Goal: Information Seeking & Learning: Learn about a topic

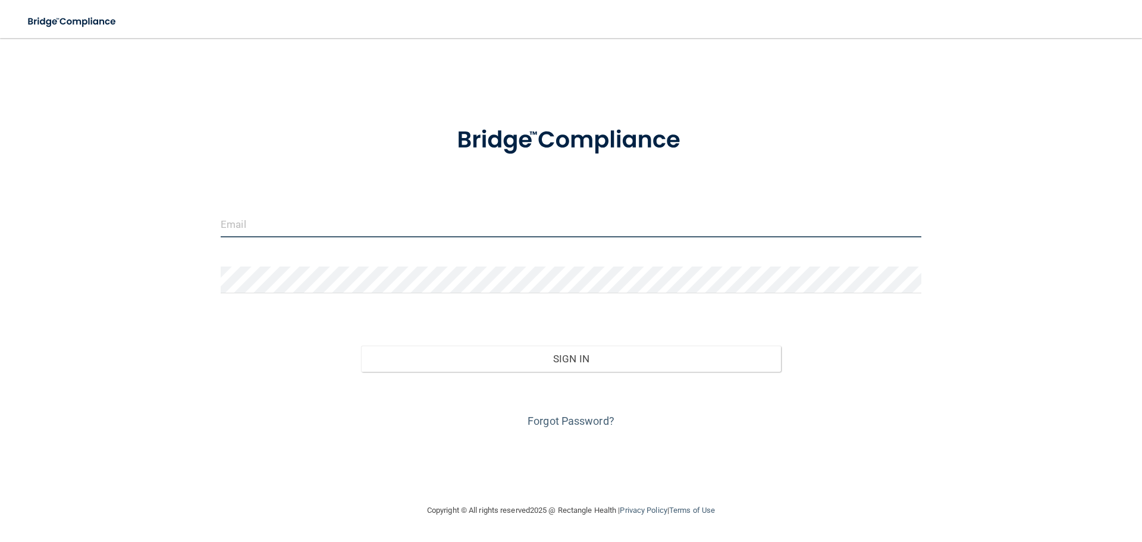
click at [295, 218] on input "email" at bounding box center [571, 224] width 701 height 27
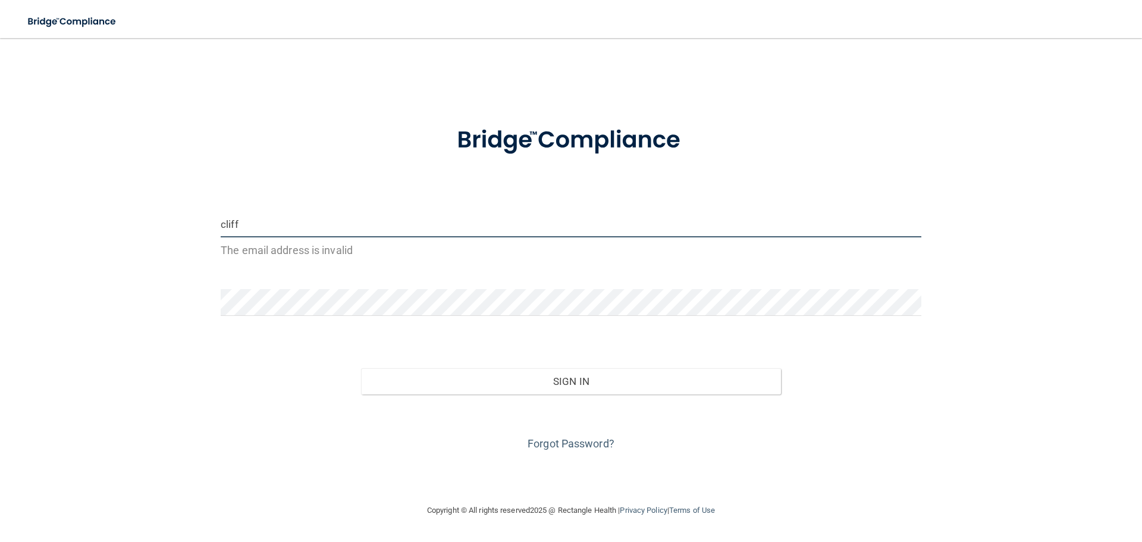
type input "[EMAIL_ADDRESS][DOMAIN_NAME]"
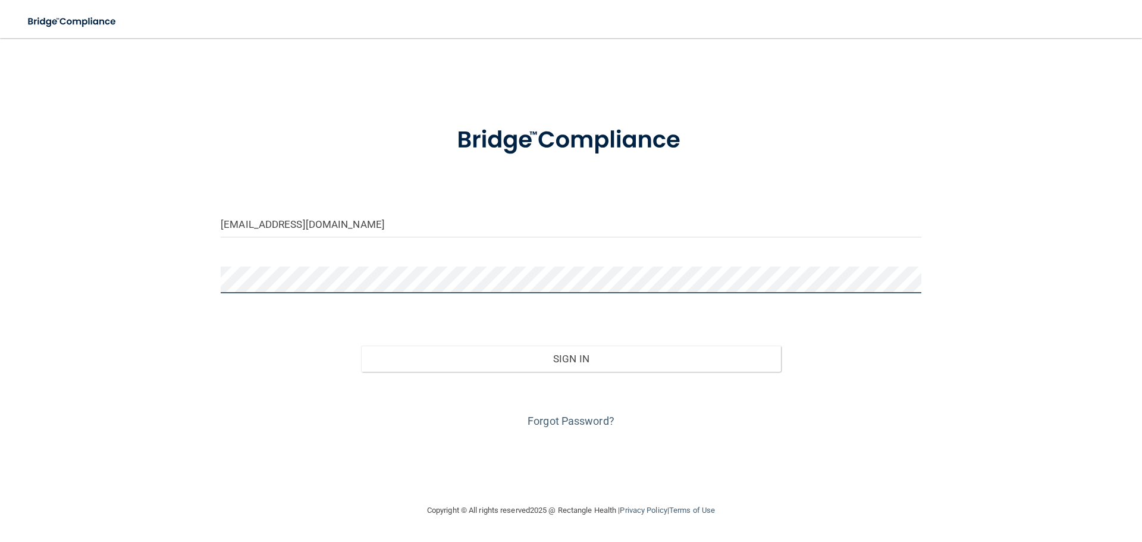
click at [361, 346] on button "Sign In" at bounding box center [571, 359] width 421 height 26
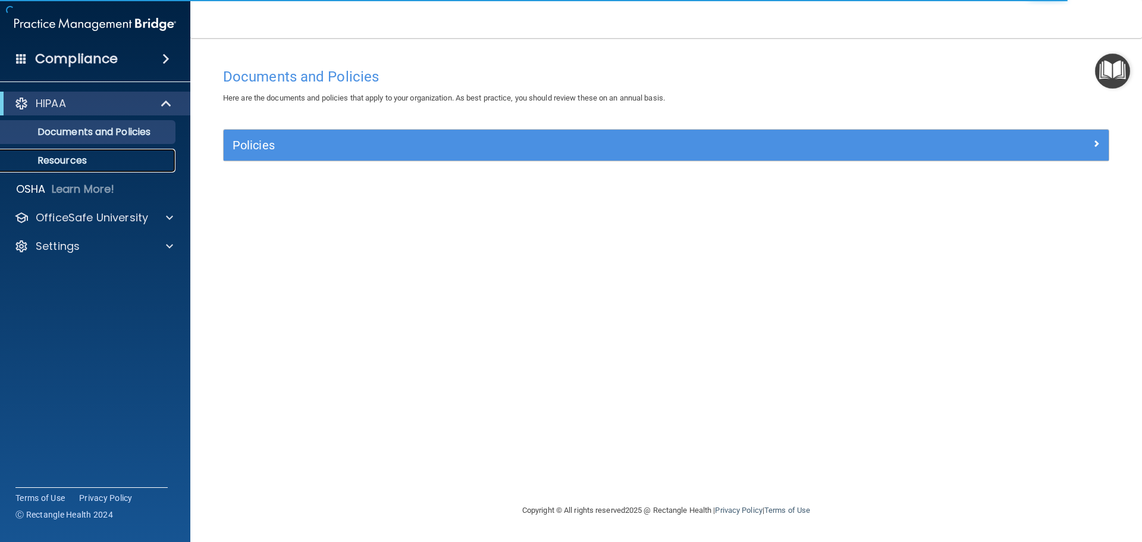
click at [72, 158] on p "Resources" at bounding box center [89, 161] width 162 height 12
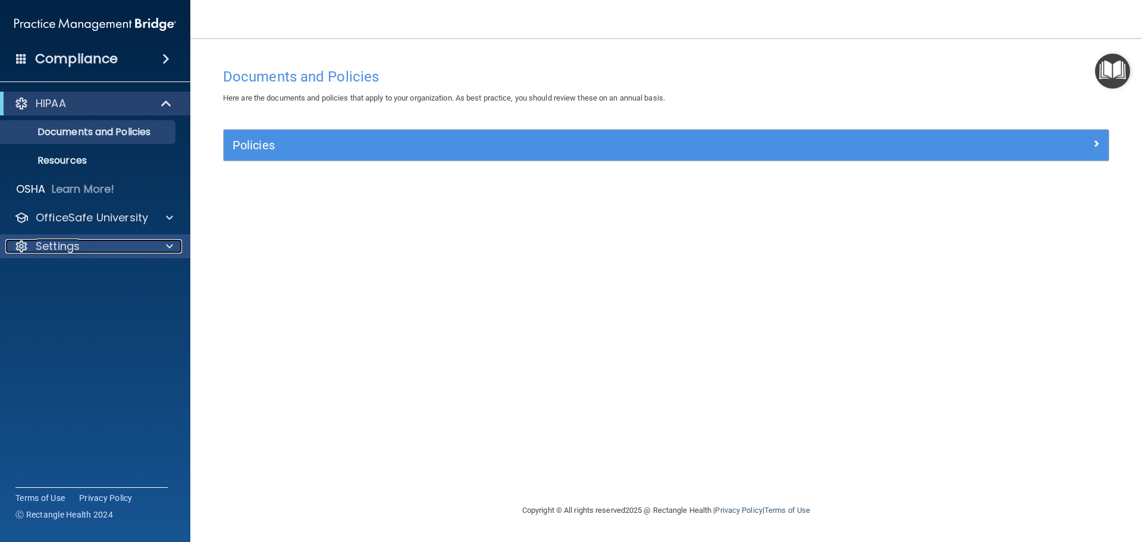
click at [46, 240] on p "Settings" at bounding box center [58, 246] width 44 height 14
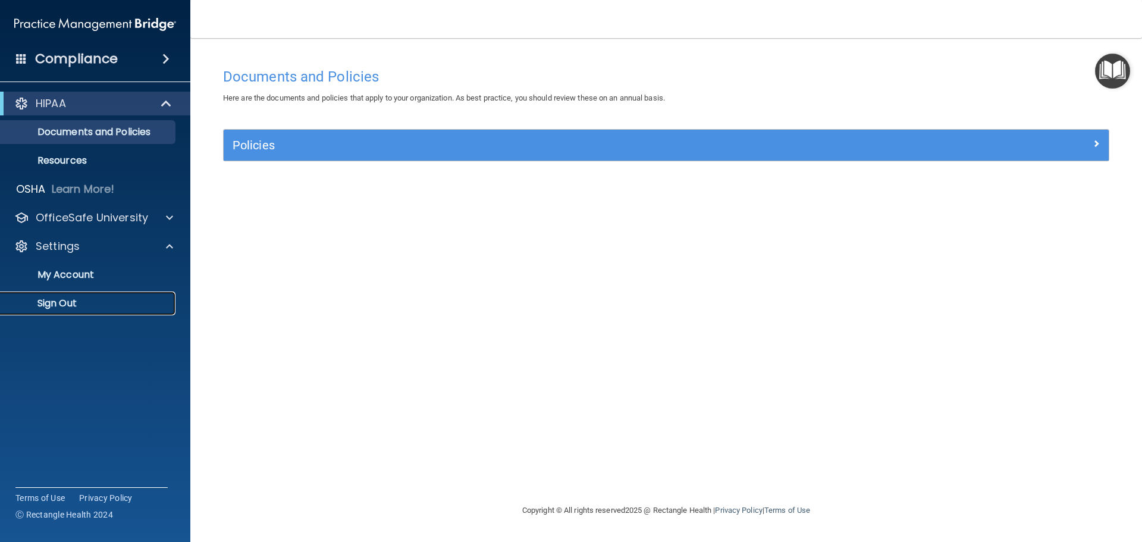
click at [61, 301] on p "Sign Out" at bounding box center [89, 304] width 162 height 12
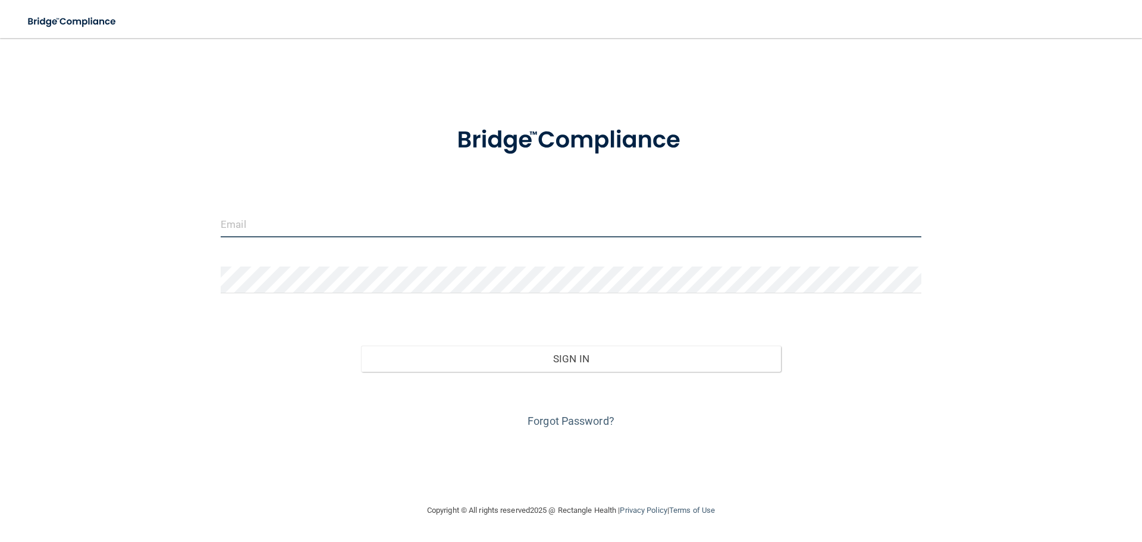
click at [338, 228] on input "email" at bounding box center [571, 224] width 701 height 27
type input "cliff.waterman@yahoo.com"
click at [361, 346] on button "Sign In" at bounding box center [571, 359] width 421 height 26
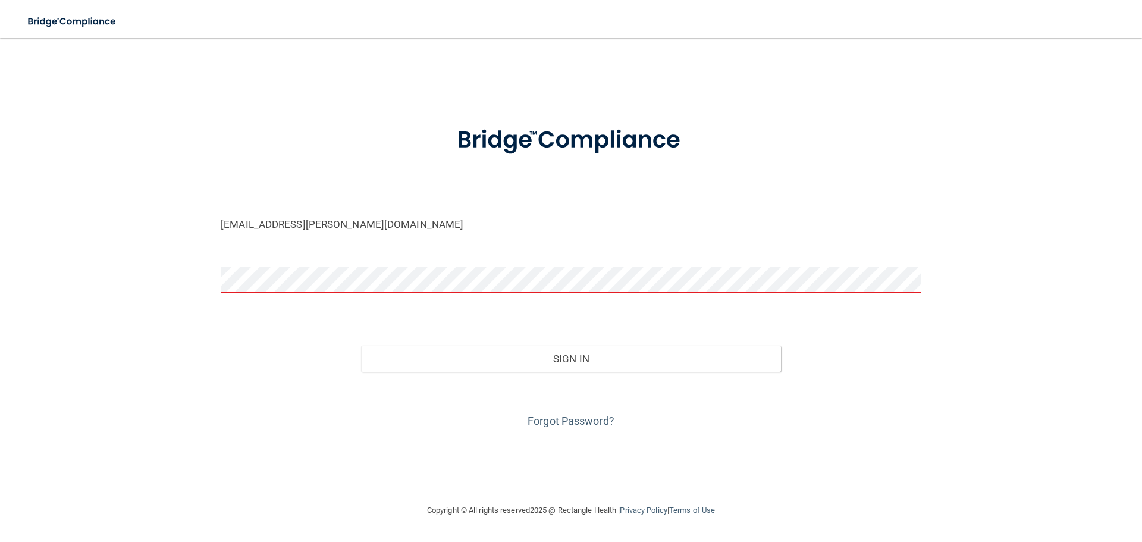
click at [361, 346] on button "Sign In" at bounding box center [571, 359] width 421 height 26
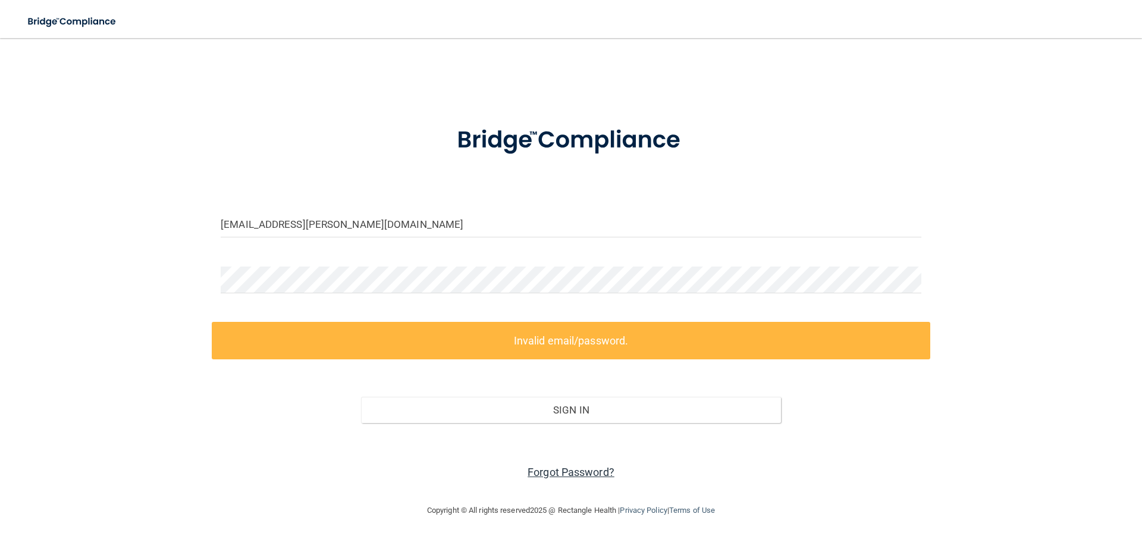
click at [608, 469] on link "Forgot Password?" at bounding box center [571, 472] width 87 height 12
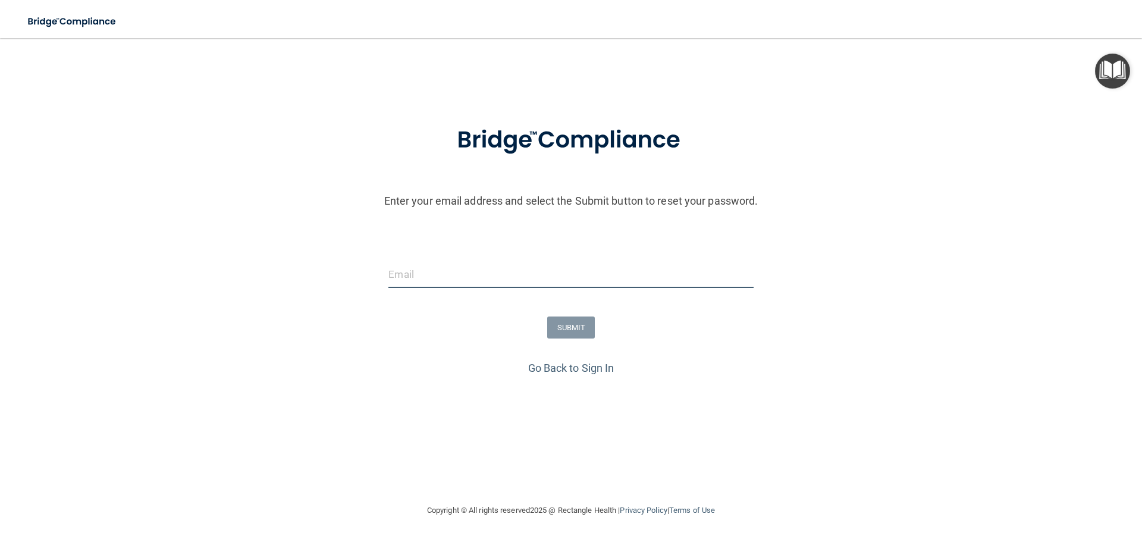
click at [497, 277] on input "email" at bounding box center [571, 274] width 365 height 27
type input "cliff.waterman@yahoo.com"
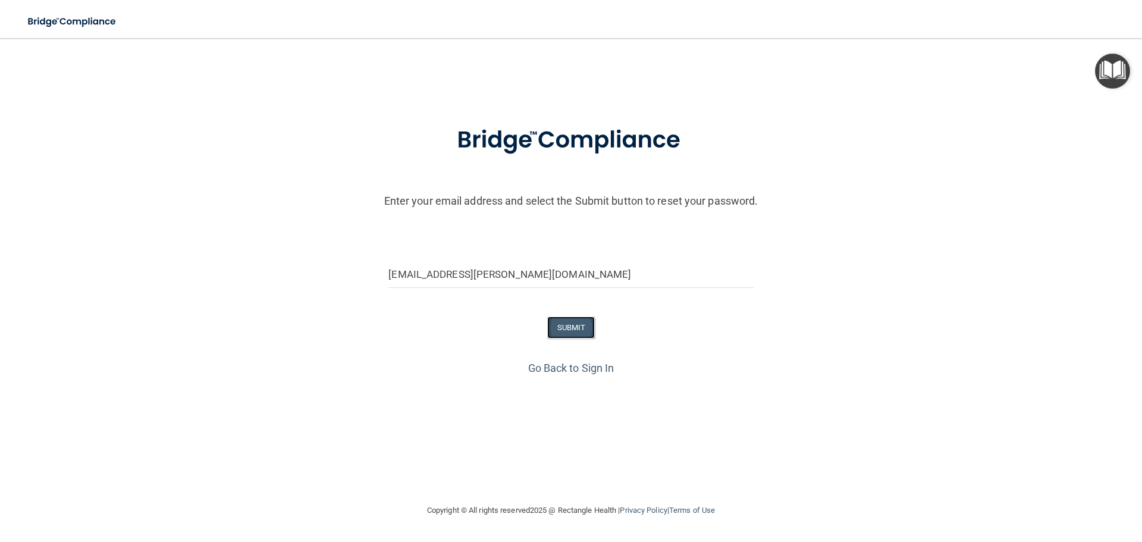
click at [572, 325] on button "SUBMIT" at bounding box center [571, 328] width 48 height 22
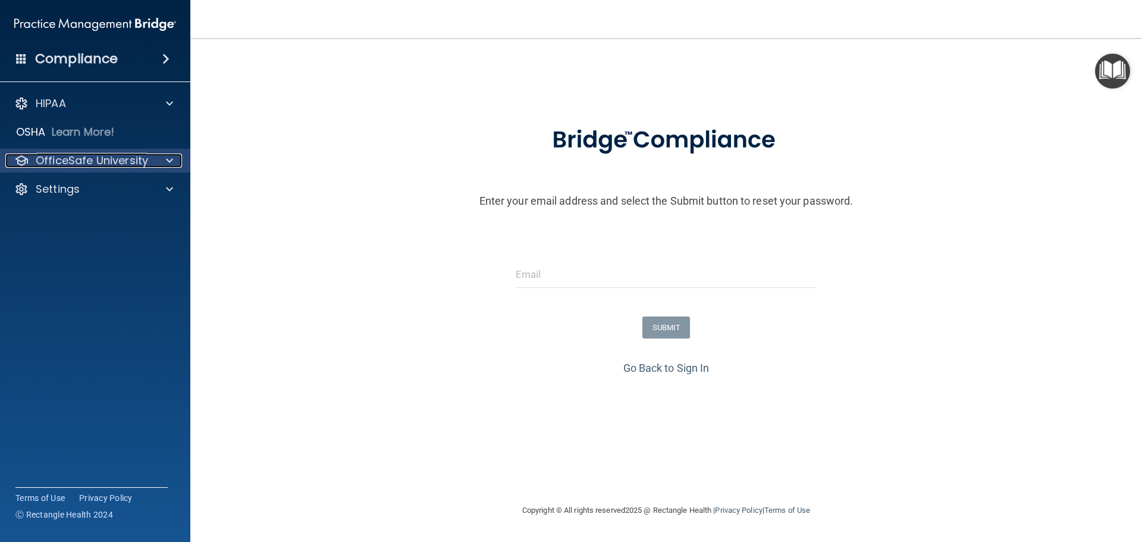
click at [74, 159] on p "OfficeSafe University" at bounding box center [92, 161] width 112 height 14
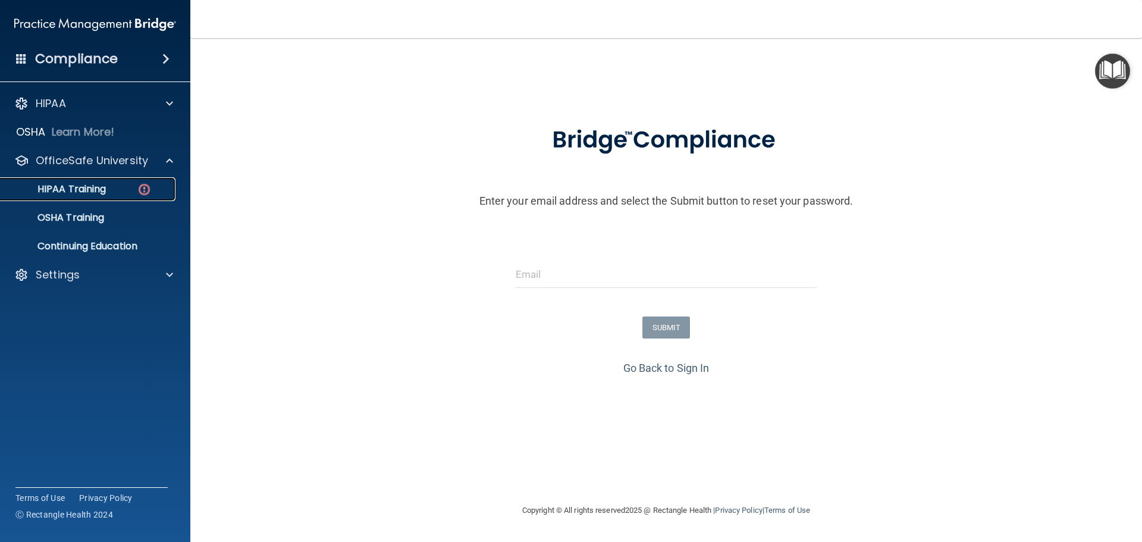
click at [70, 184] on p "HIPAA Training" at bounding box center [57, 189] width 98 height 12
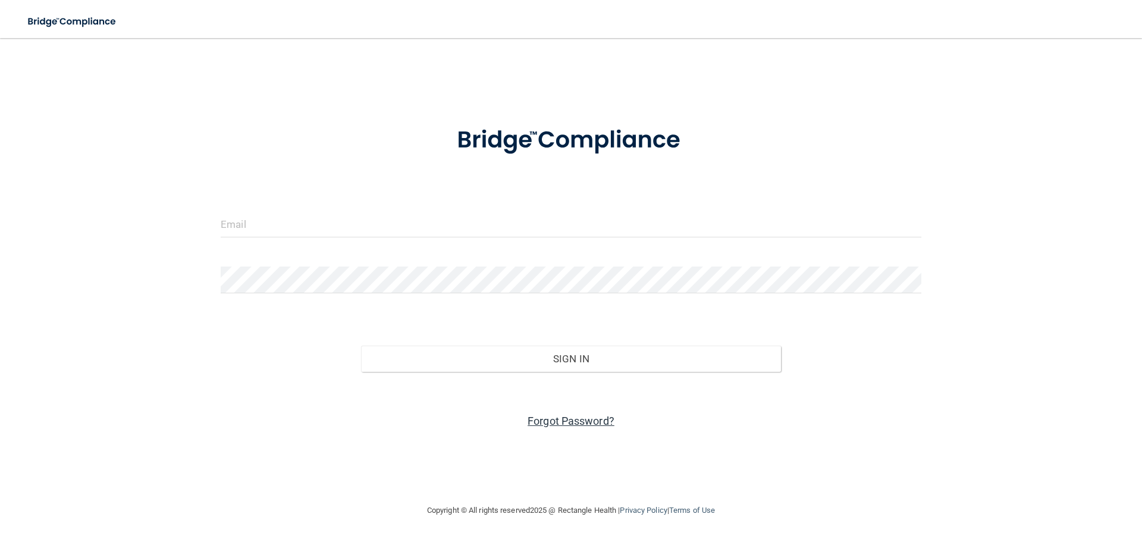
click at [563, 427] on link "Forgot Password?" at bounding box center [571, 421] width 87 height 12
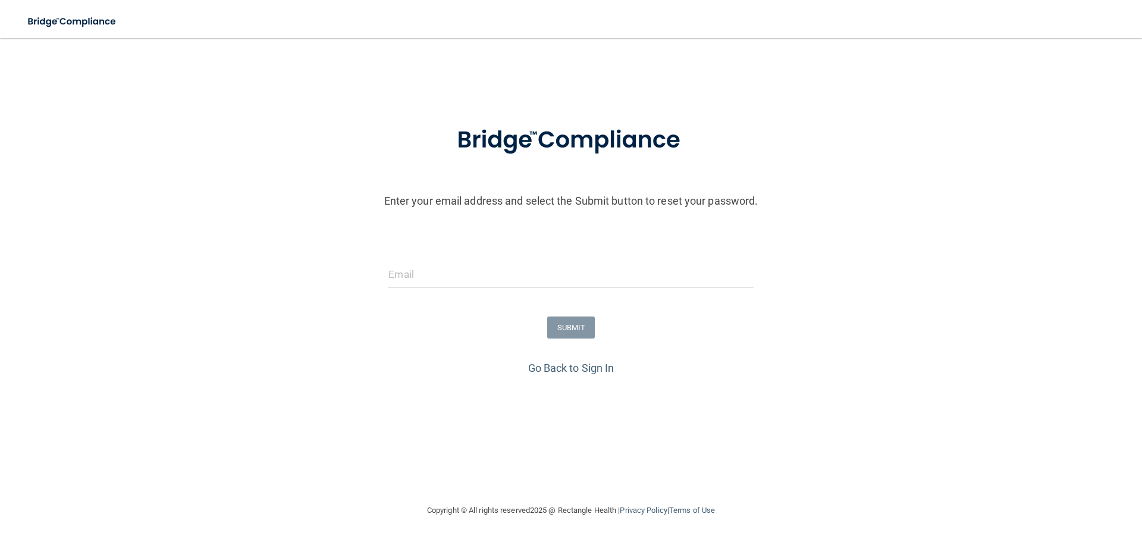
click at [562, 419] on div "Enter your email address and select the Submit button to reset your password. S…" at bounding box center [571, 283] width 1131 height 348
click at [424, 245] on form "Enter your email address and select the Submit button to reset your password. S…" at bounding box center [571, 233] width 1131 height 249
click at [420, 271] on input "email" at bounding box center [571, 274] width 365 height 27
type input "cliff.waterman@yahoo.com"
click at [563, 322] on button "SUBMIT" at bounding box center [571, 328] width 48 height 22
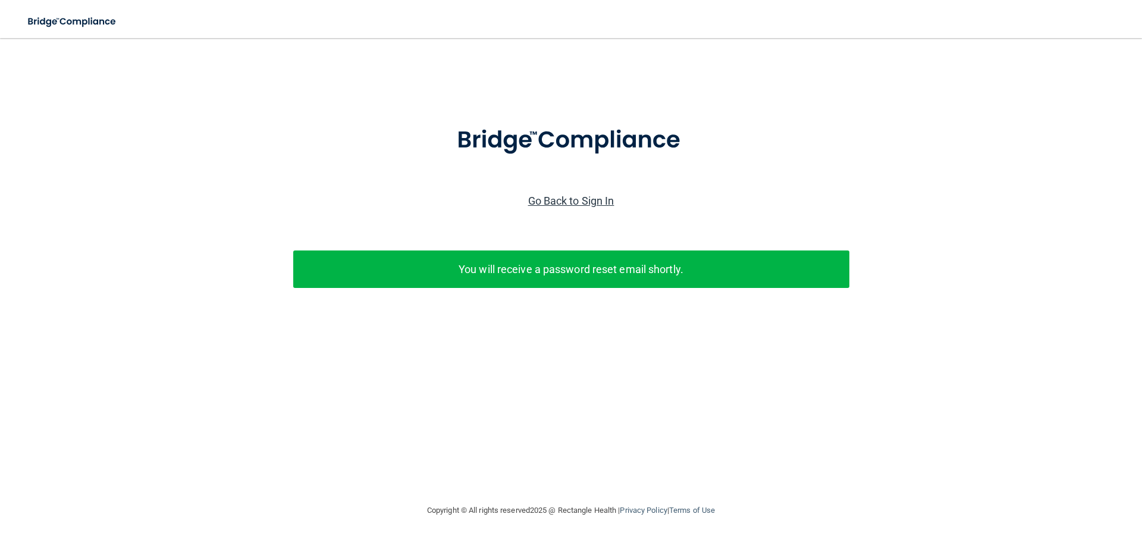
click at [603, 206] on link "Go Back to Sign In" at bounding box center [571, 201] width 86 height 12
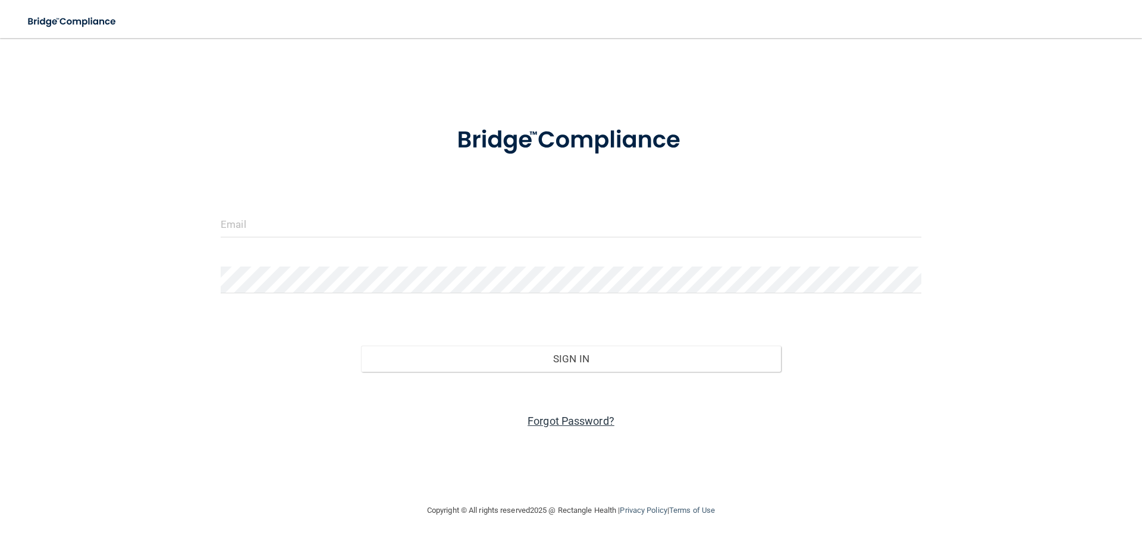
click at [573, 418] on link "Forgot Password?" at bounding box center [571, 421] width 87 height 12
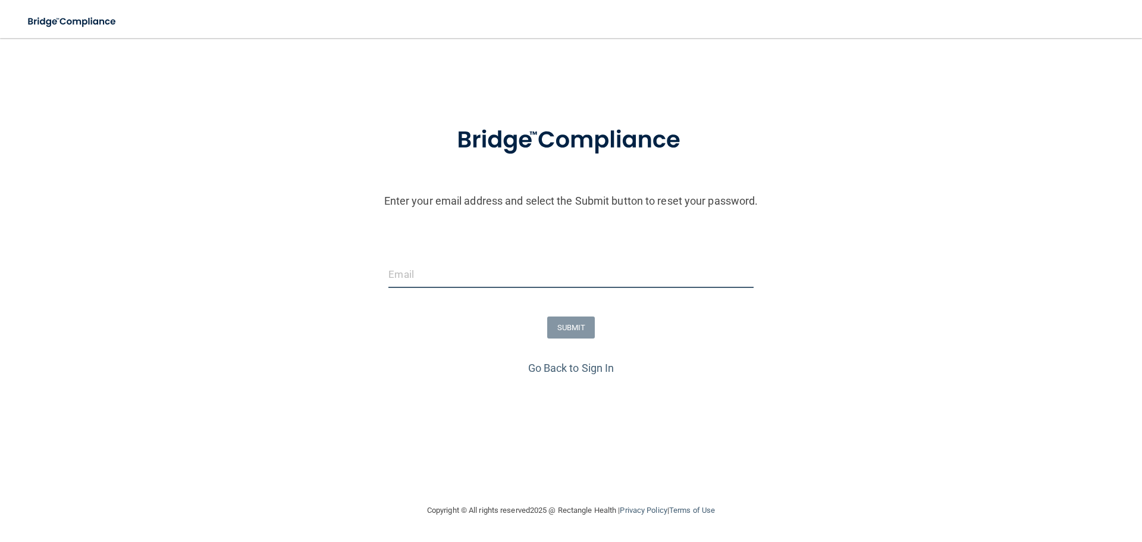
click at [443, 284] on input "email" at bounding box center [571, 274] width 365 height 27
type input "cliff.waterman19@gmail.com"
click at [565, 323] on button "SUBMIT" at bounding box center [571, 328] width 48 height 22
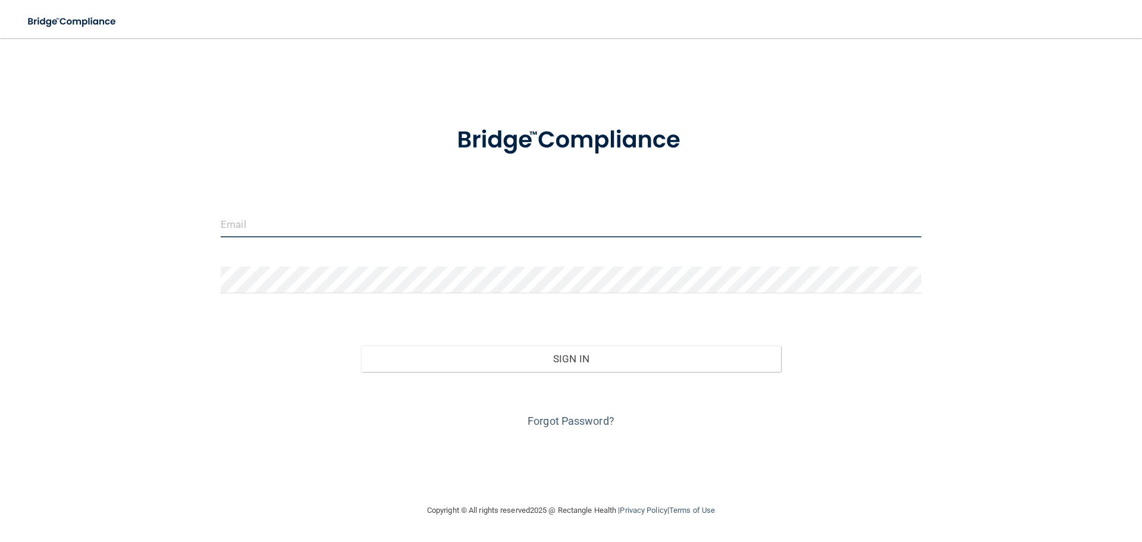
click at [274, 214] on input "email" at bounding box center [571, 224] width 701 height 27
type input "[EMAIL_ADDRESS][DOMAIN_NAME]"
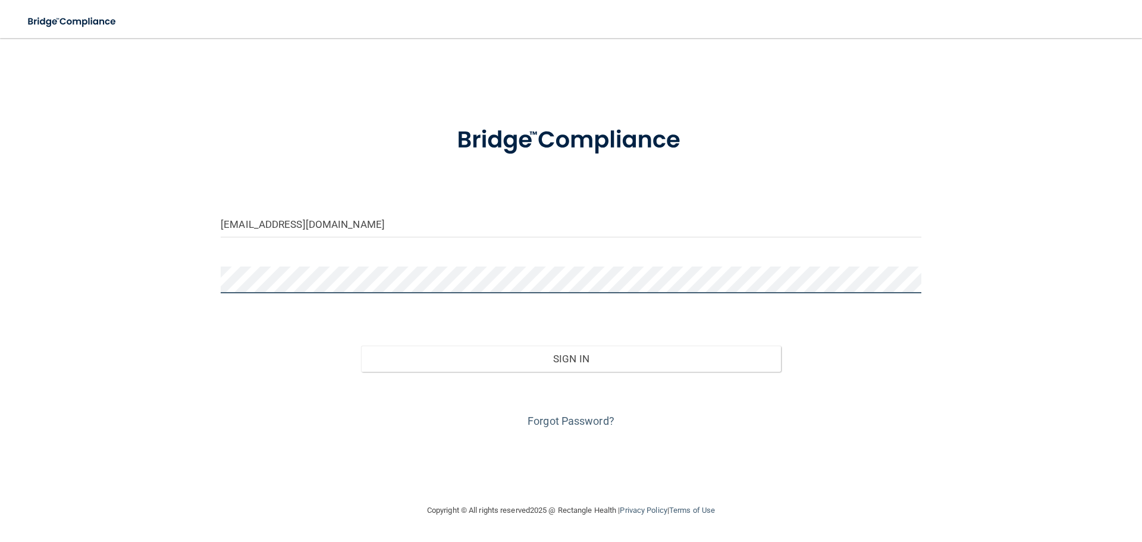
click at [361, 346] on button "Sign In" at bounding box center [571, 359] width 421 height 26
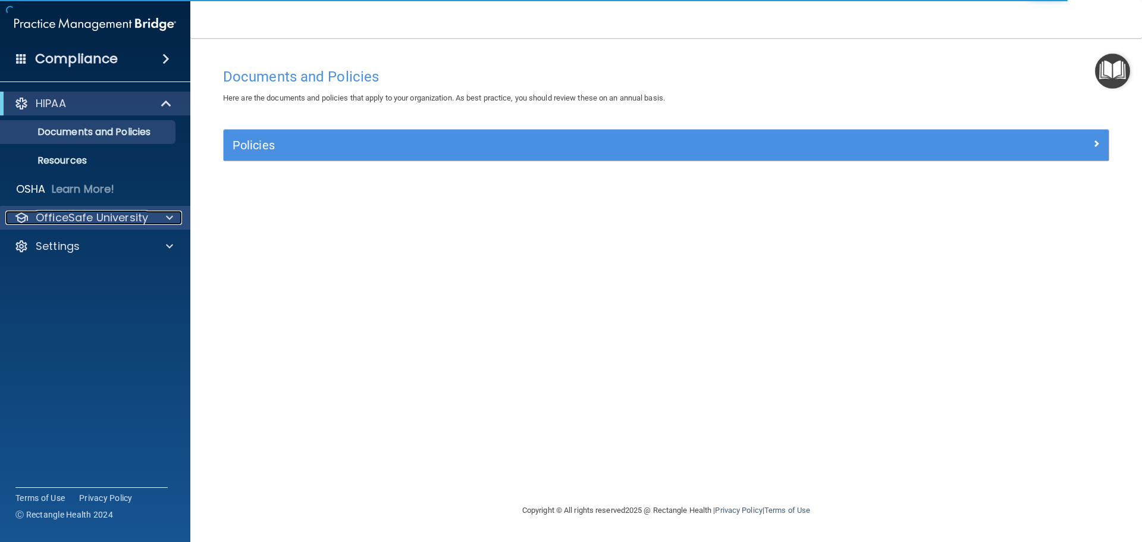
click at [173, 215] on div at bounding box center [168, 218] width 30 height 14
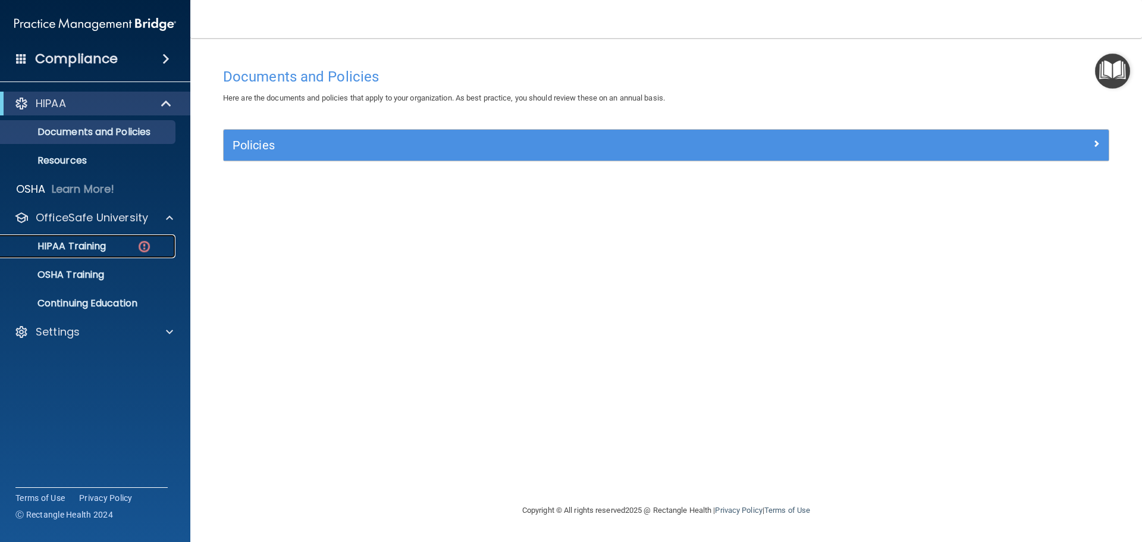
click at [104, 248] on p "HIPAA Training" at bounding box center [57, 246] width 98 height 12
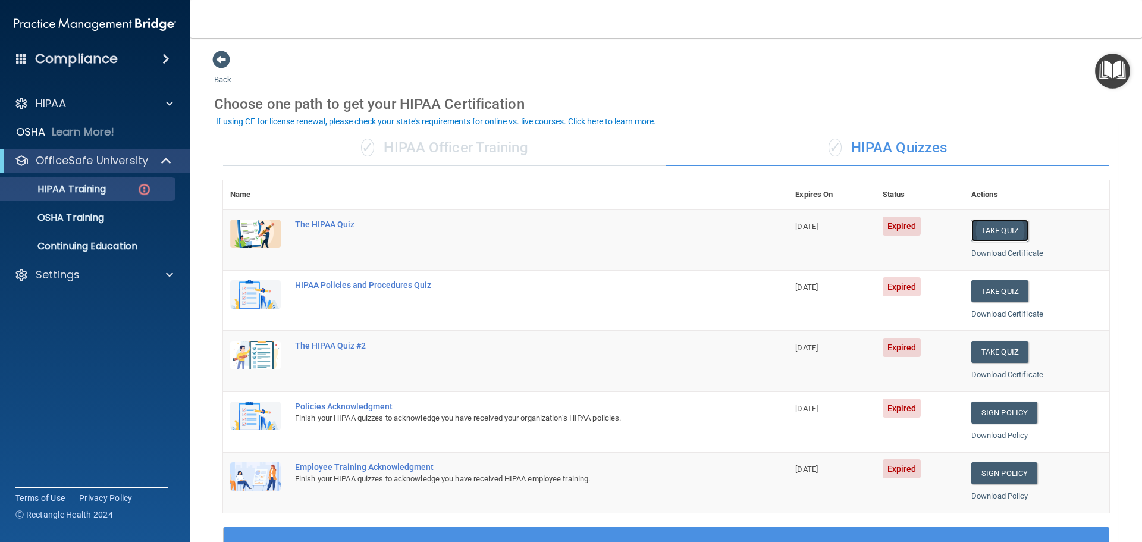
click at [1004, 230] on button "Take Quiz" at bounding box center [1000, 231] width 57 height 22
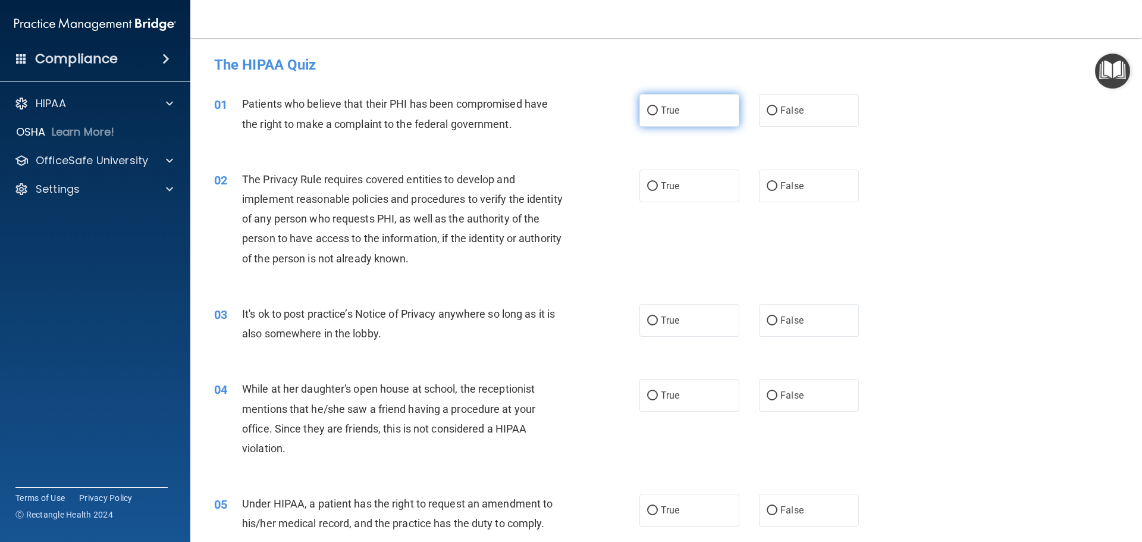
click at [654, 115] on label "True" at bounding box center [690, 110] width 100 height 33
click at [654, 115] on input "True" at bounding box center [652, 111] width 11 height 9
radio input "true"
click at [679, 201] on label "True" at bounding box center [690, 186] width 100 height 33
click at [658, 191] on input "True" at bounding box center [652, 186] width 11 height 9
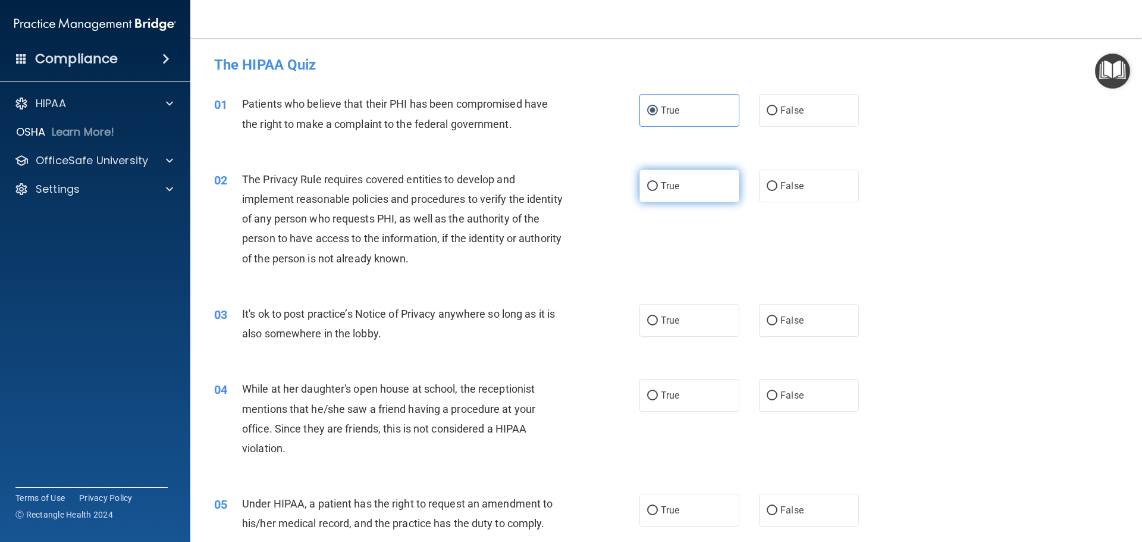
radio input "true"
click at [674, 307] on label "True" at bounding box center [690, 320] width 100 height 33
click at [658, 317] on input "True" at bounding box center [652, 321] width 11 height 9
radio input "true"
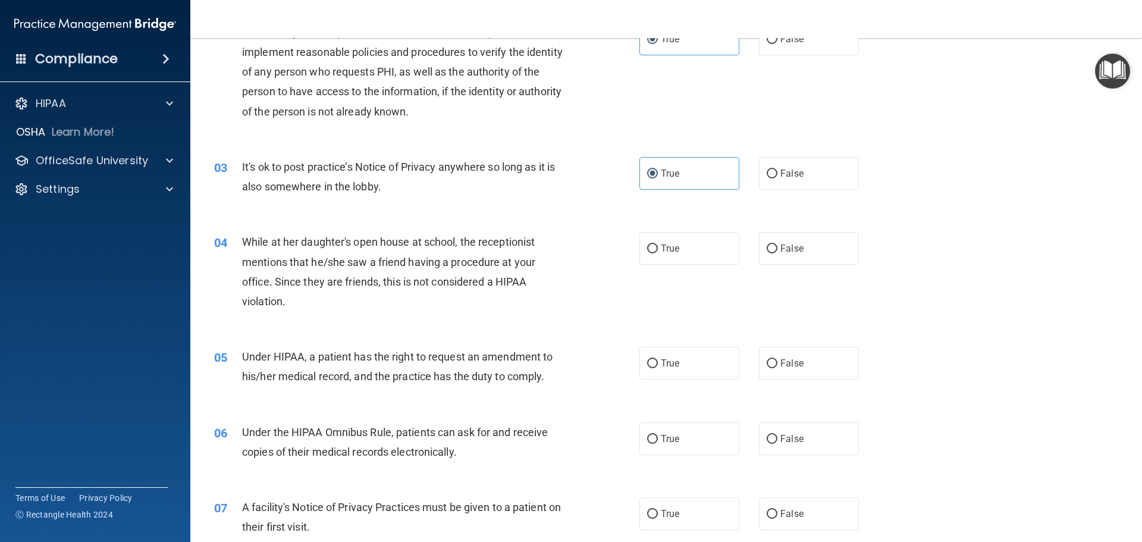
scroll to position [179, 0]
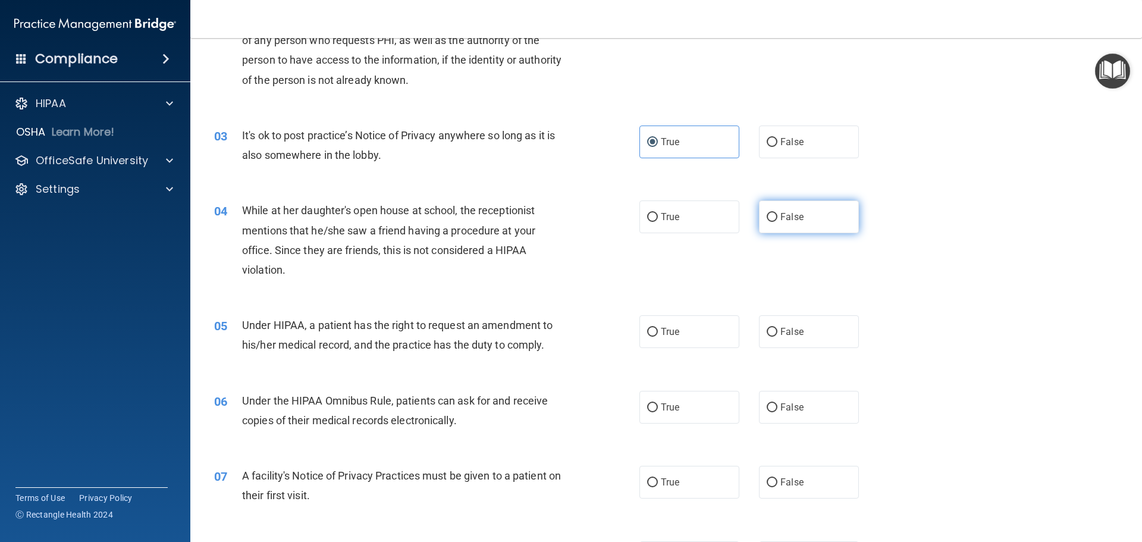
click at [812, 226] on label "False" at bounding box center [809, 217] width 100 height 33
click at [778, 222] on input "False" at bounding box center [772, 217] width 11 height 9
radio input "true"
click at [675, 325] on label "True" at bounding box center [690, 331] width 100 height 33
click at [658, 328] on input "True" at bounding box center [652, 332] width 11 height 9
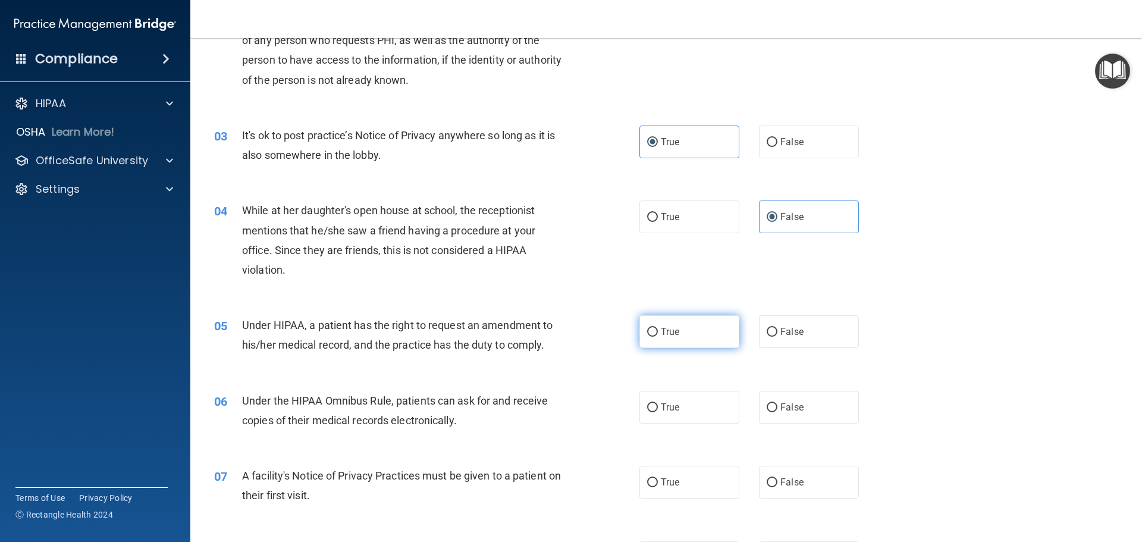
radio input "true"
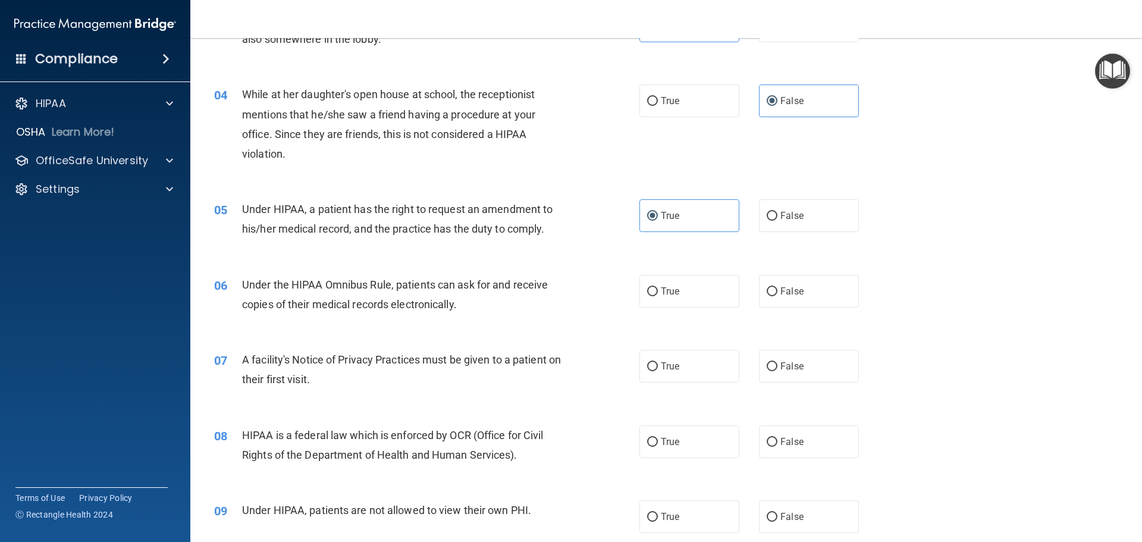
scroll to position [298, 0]
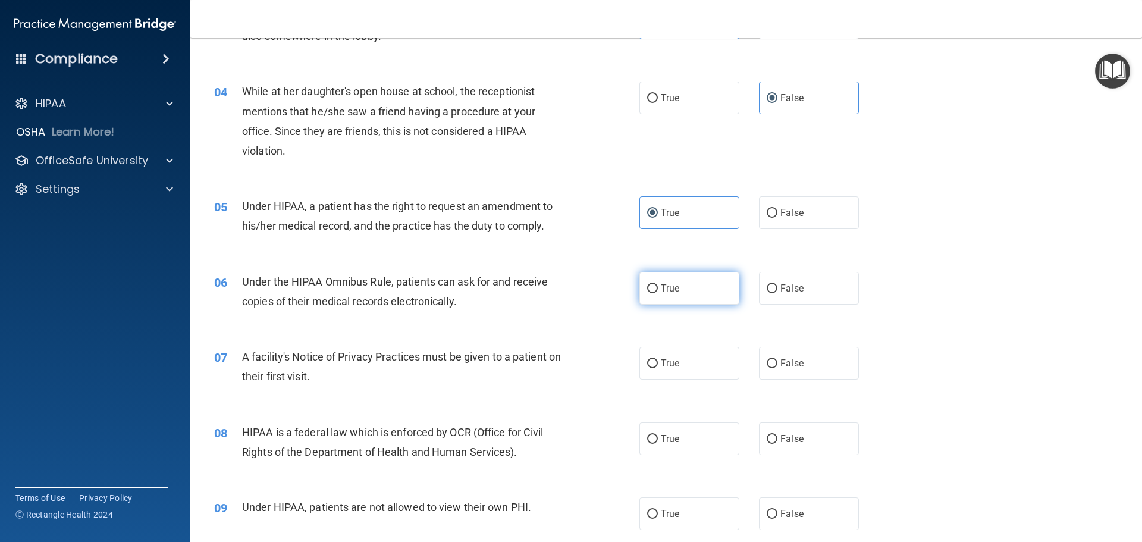
click at [684, 287] on label "True" at bounding box center [690, 288] width 100 height 33
click at [658, 287] on input "True" at bounding box center [652, 288] width 11 height 9
radio input "true"
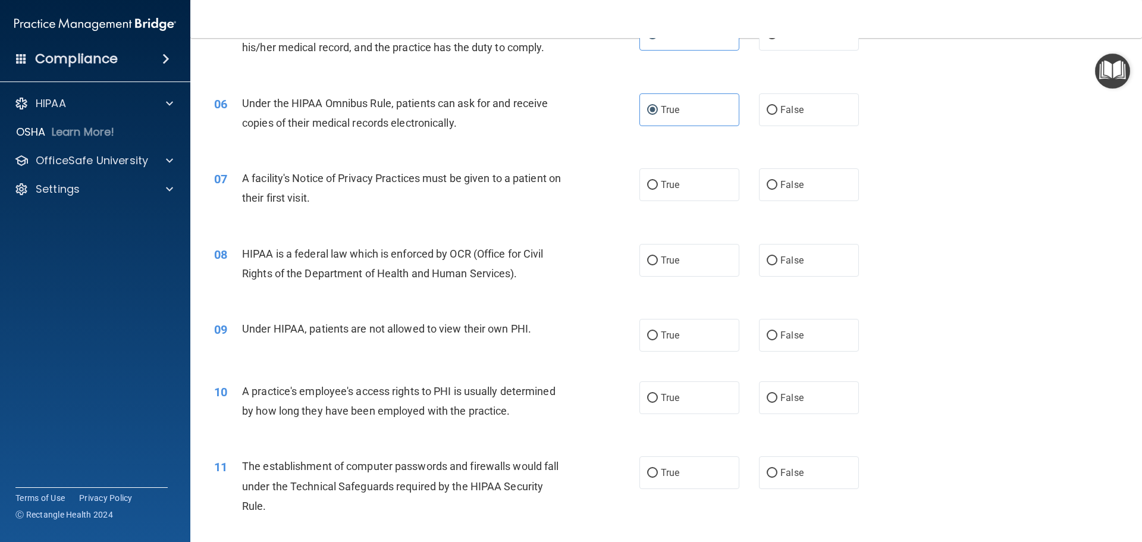
scroll to position [417, 0]
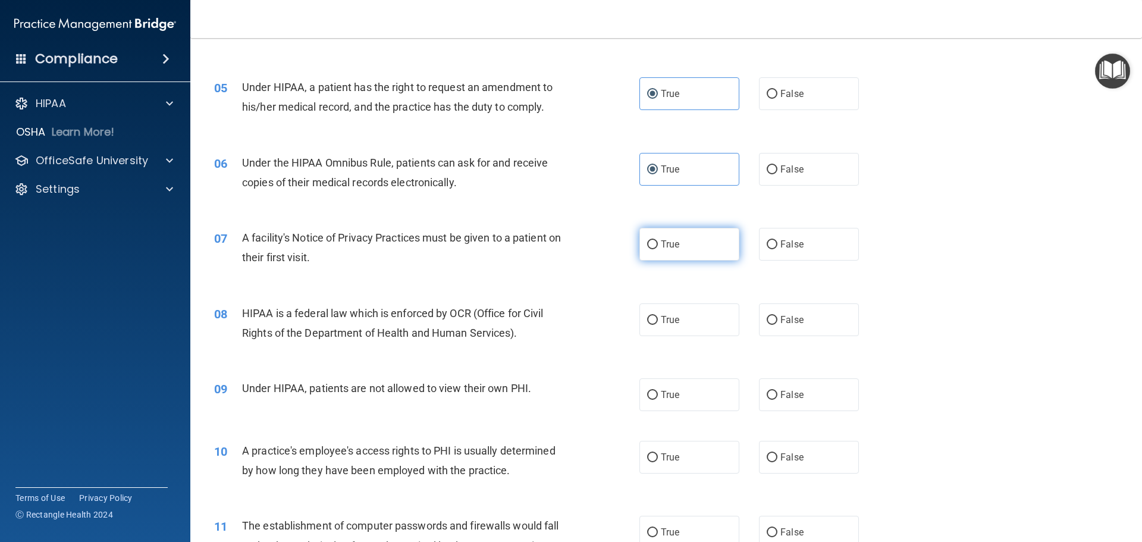
click at [661, 240] on span "True" at bounding box center [670, 244] width 18 height 11
click at [657, 240] on input "True" at bounding box center [652, 244] width 11 height 9
radio input "true"
click at [781, 311] on label "False" at bounding box center [809, 319] width 100 height 33
click at [778, 316] on input "False" at bounding box center [772, 320] width 11 height 9
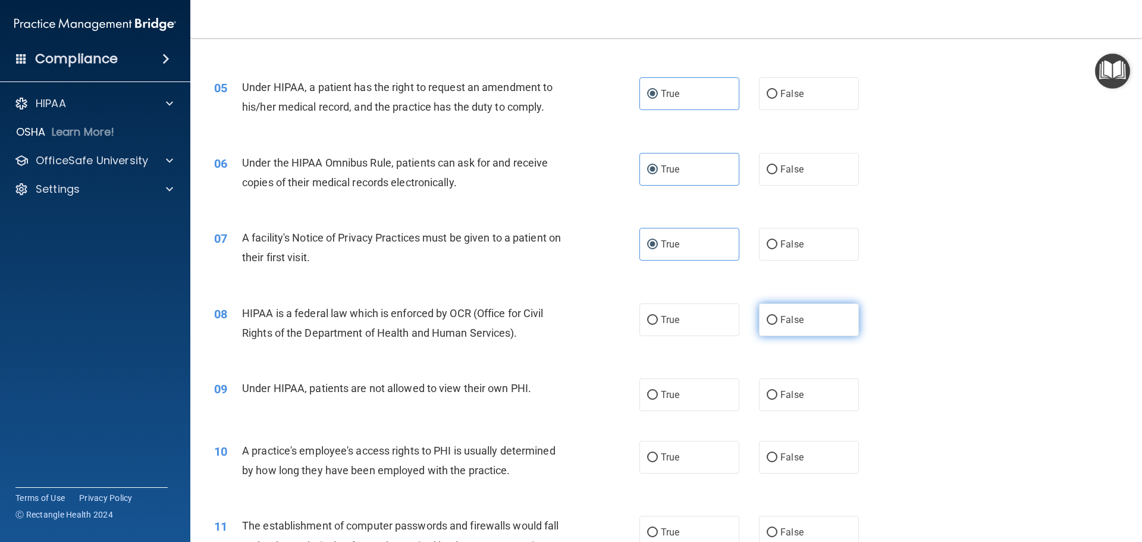
radio input "true"
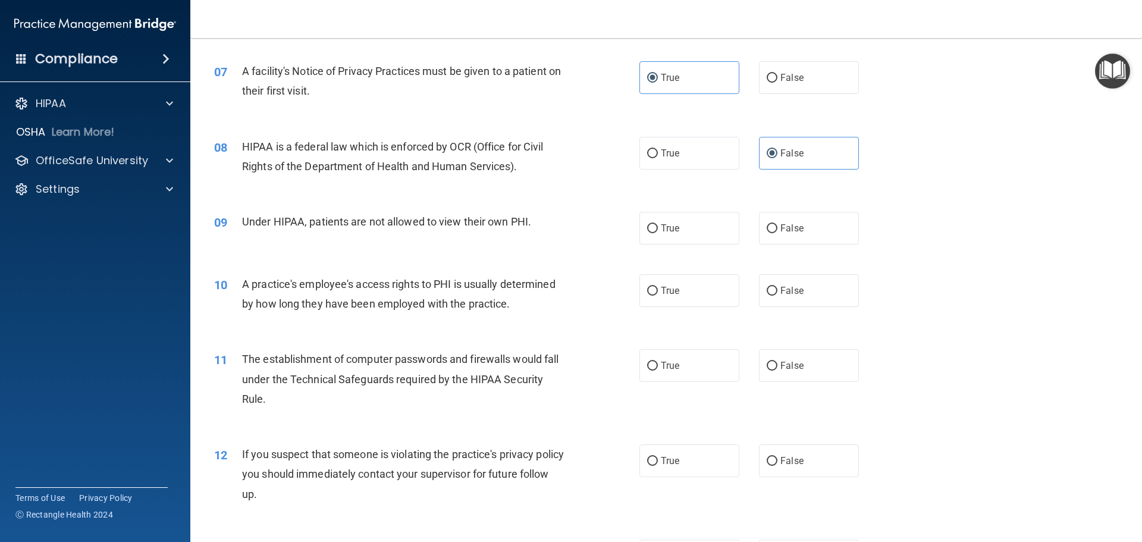
scroll to position [595, 0]
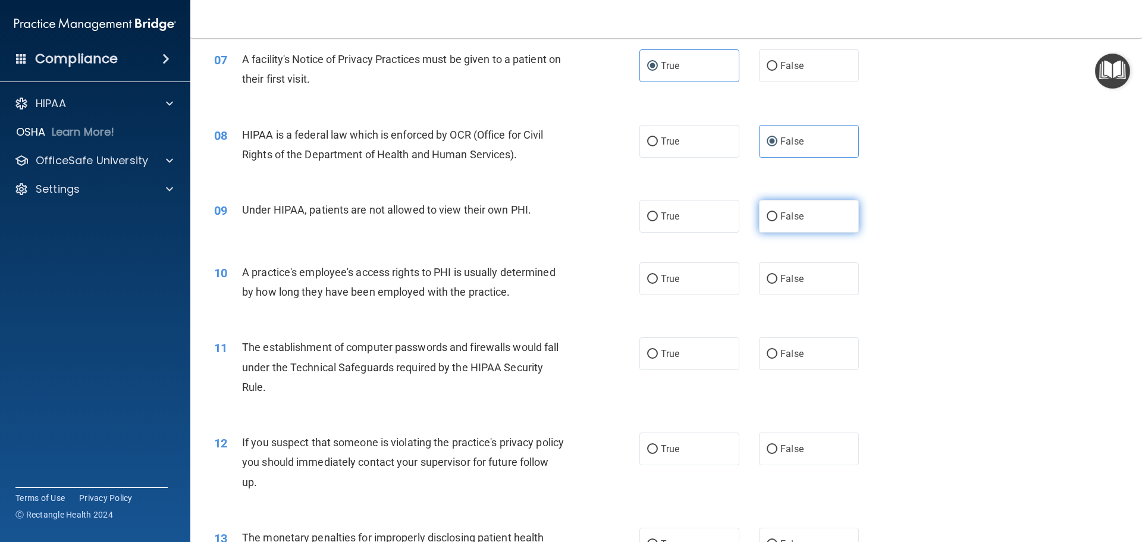
click at [787, 209] on label "False" at bounding box center [809, 216] width 100 height 33
click at [778, 212] on input "False" at bounding box center [772, 216] width 11 height 9
radio input "true"
click at [782, 272] on label "False" at bounding box center [809, 278] width 100 height 33
click at [778, 275] on input "False" at bounding box center [772, 279] width 11 height 9
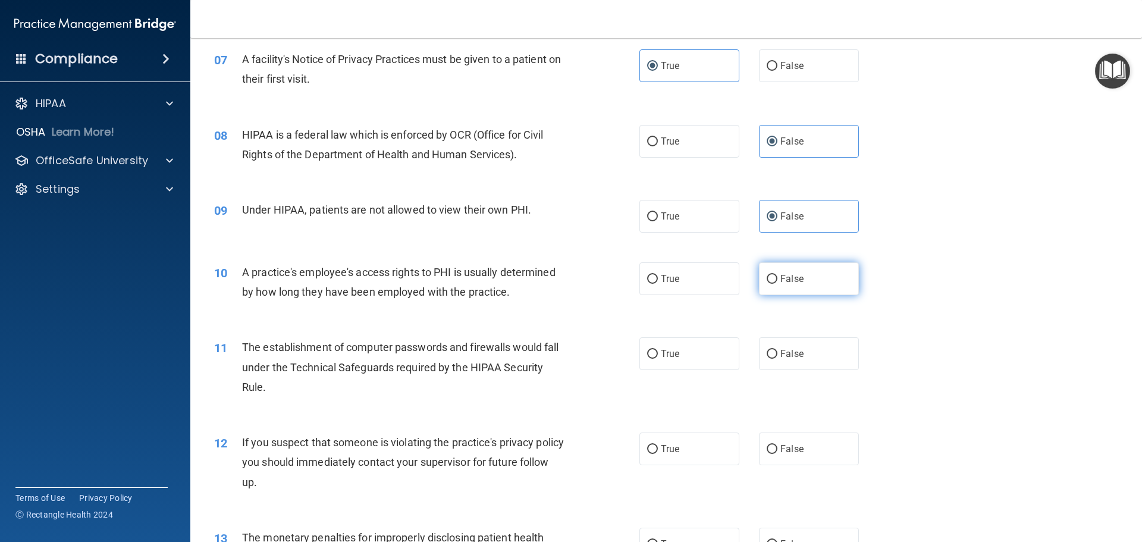
radio input "true"
click at [688, 353] on label "True" at bounding box center [690, 353] width 100 height 33
click at [658, 353] on input "True" at bounding box center [652, 354] width 11 height 9
radio input "true"
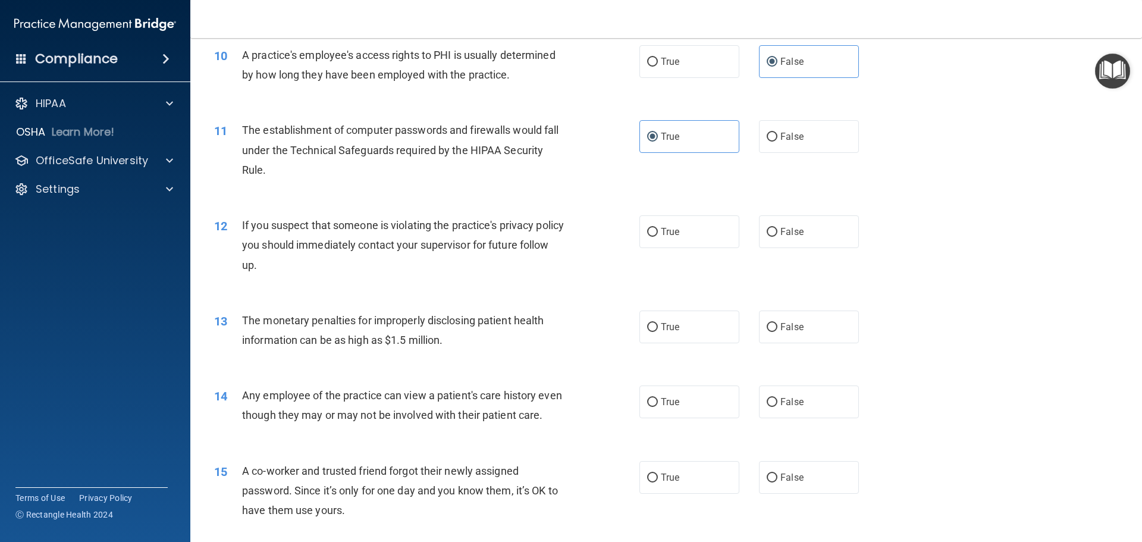
scroll to position [833, 0]
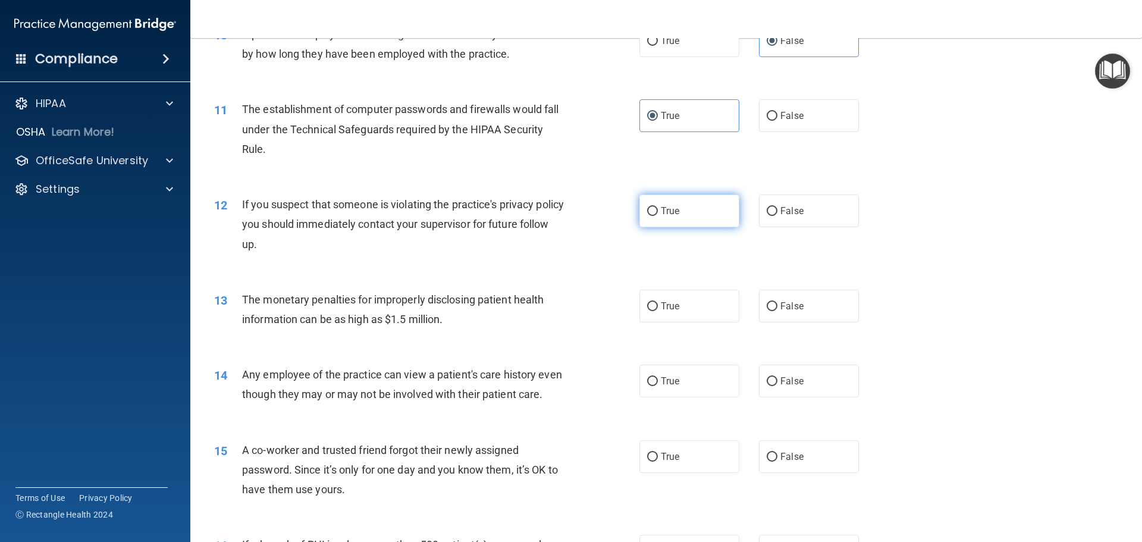
click at [691, 206] on label "True" at bounding box center [690, 211] width 100 height 33
click at [658, 207] on input "True" at bounding box center [652, 211] width 11 height 9
radio input "true"
click at [787, 229] on div "12 If you suspect that someone is violating the practice's privacy policy you s…" at bounding box center [666, 227] width 922 height 95
click at [788, 224] on label "False" at bounding box center [809, 211] width 100 height 33
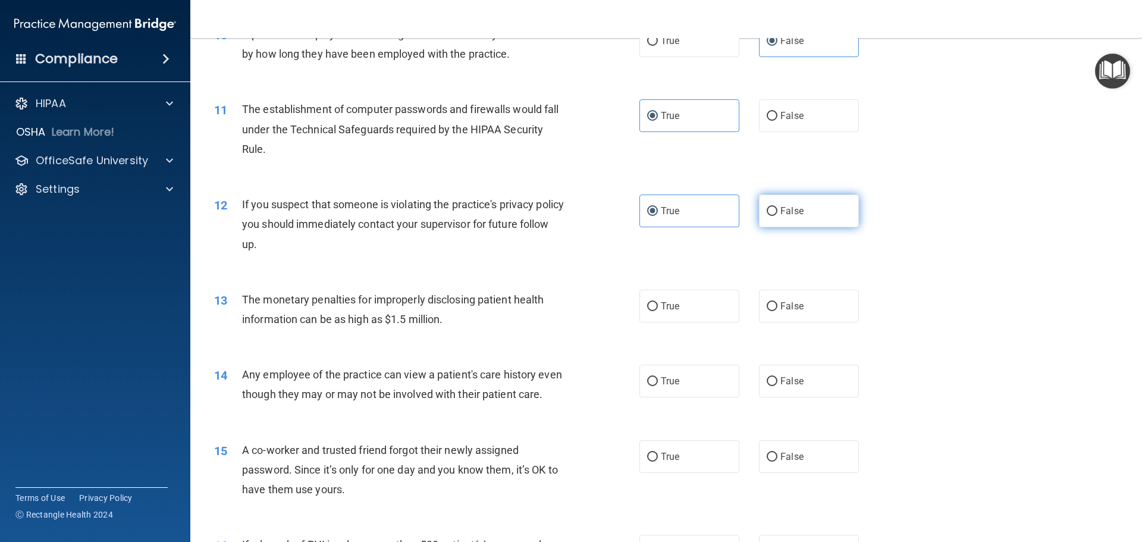
click at [778, 216] on input "False" at bounding box center [772, 211] width 11 height 9
radio input "true"
radio input "false"
click at [679, 306] on label "True" at bounding box center [690, 306] width 100 height 33
click at [658, 306] on input "True" at bounding box center [652, 306] width 11 height 9
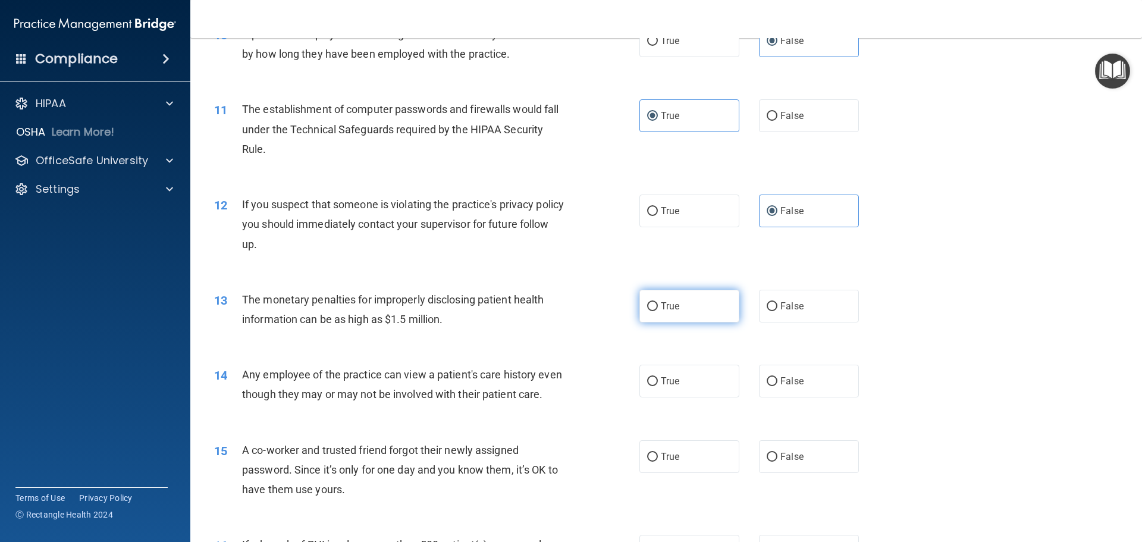
radio input "true"
click at [647, 381] on input "True" at bounding box center [652, 381] width 11 height 9
radio input "true"
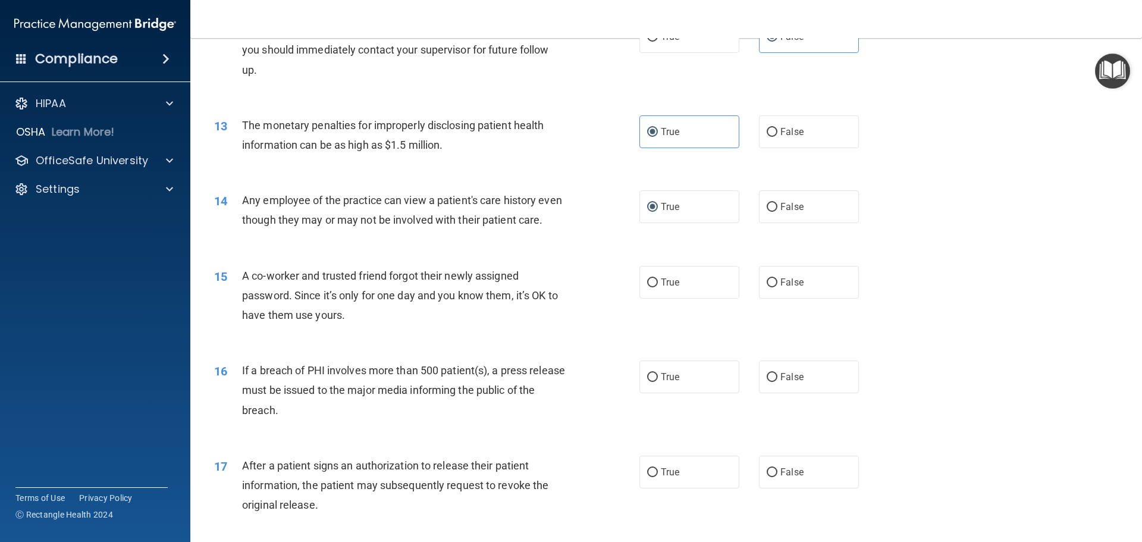
scroll to position [1012, 0]
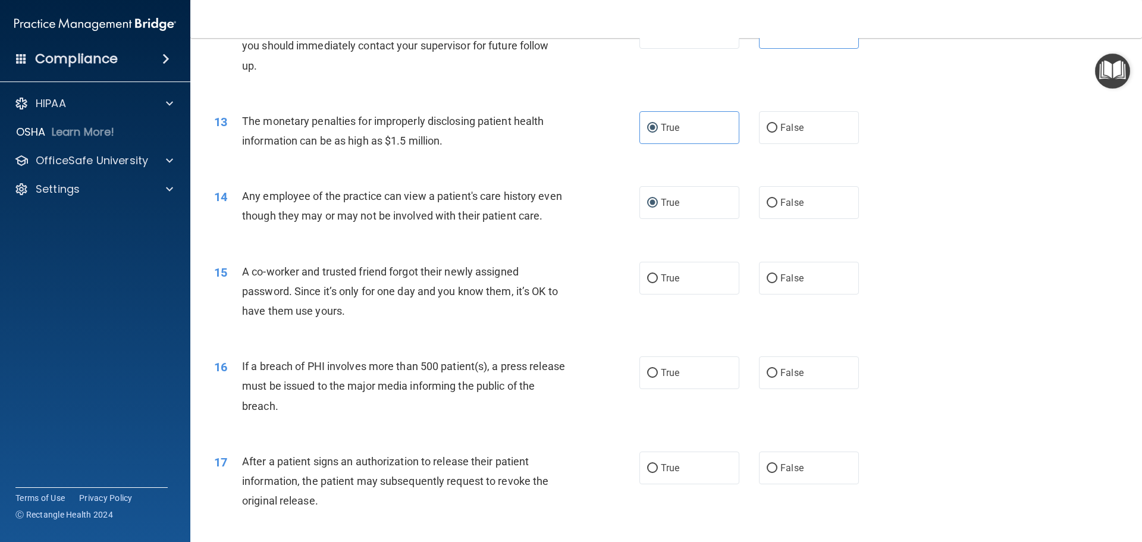
click at [750, 295] on div "True False" at bounding box center [760, 278] width 240 height 33
click at [774, 295] on label "False" at bounding box center [809, 278] width 100 height 33
click at [774, 283] on input "False" at bounding box center [772, 278] width 11 height 9
radio input "true"
click at [671, 378] on span "True" at bounding box center [670, 372] width 18 height 11
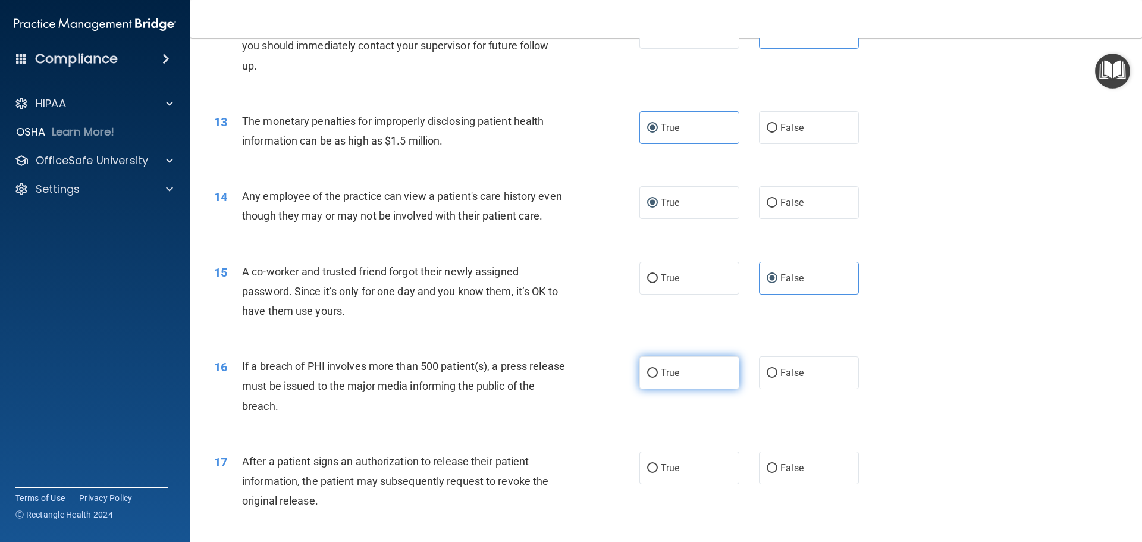
click at [658, 378] on input "True" at bounding box center [652, 373] width 11 height 9
radio input "true"
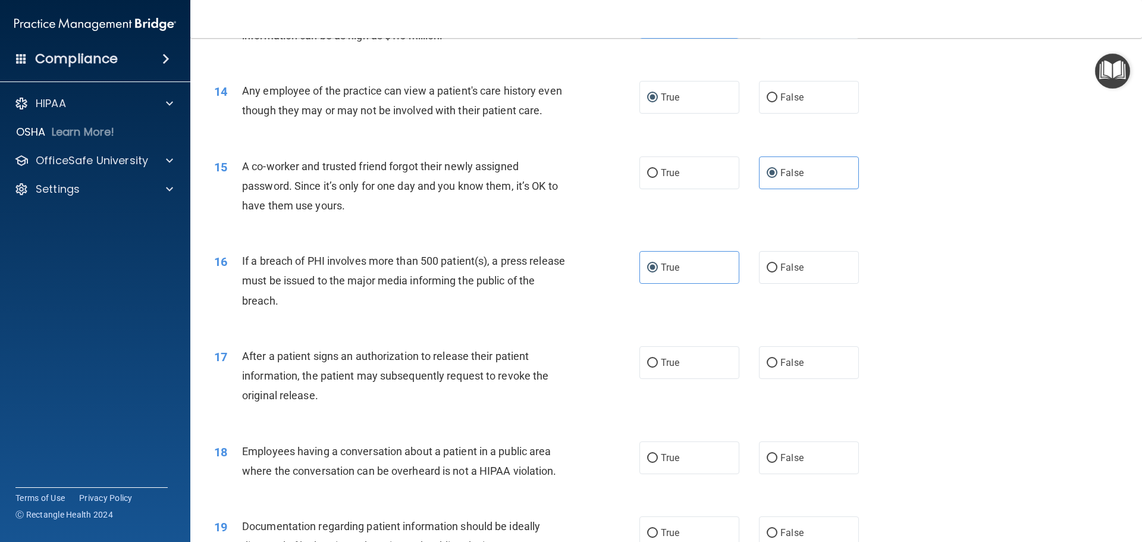
scroll to position [1131, 0]
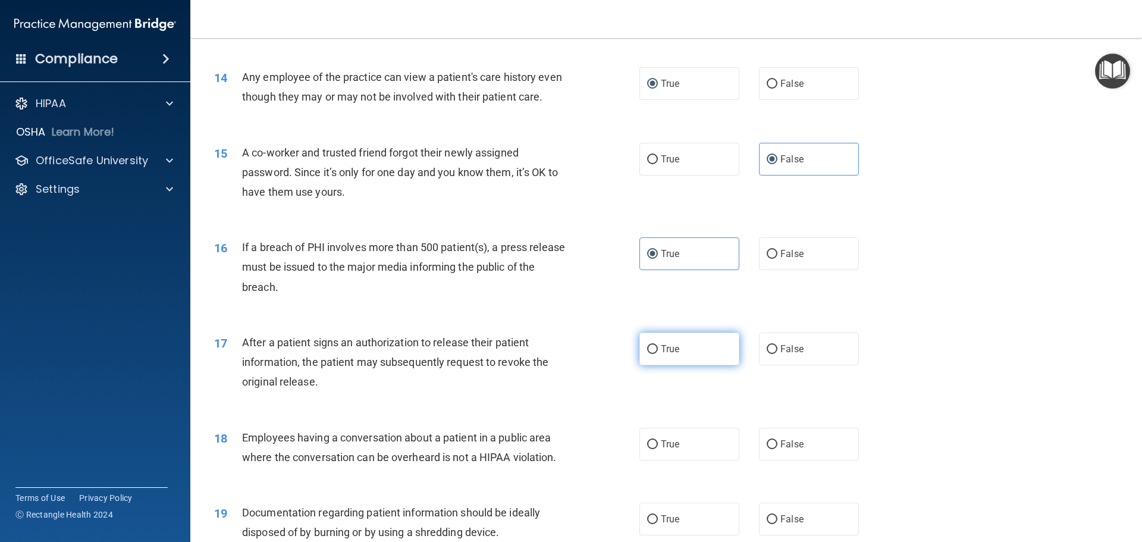
click at [665, 365] on label "True" at bounding box center [690, 349] width 100 height 33
click at [658, 354] on input "True" at bounding box center [652, 349] width 11 height 9
radio input "true"
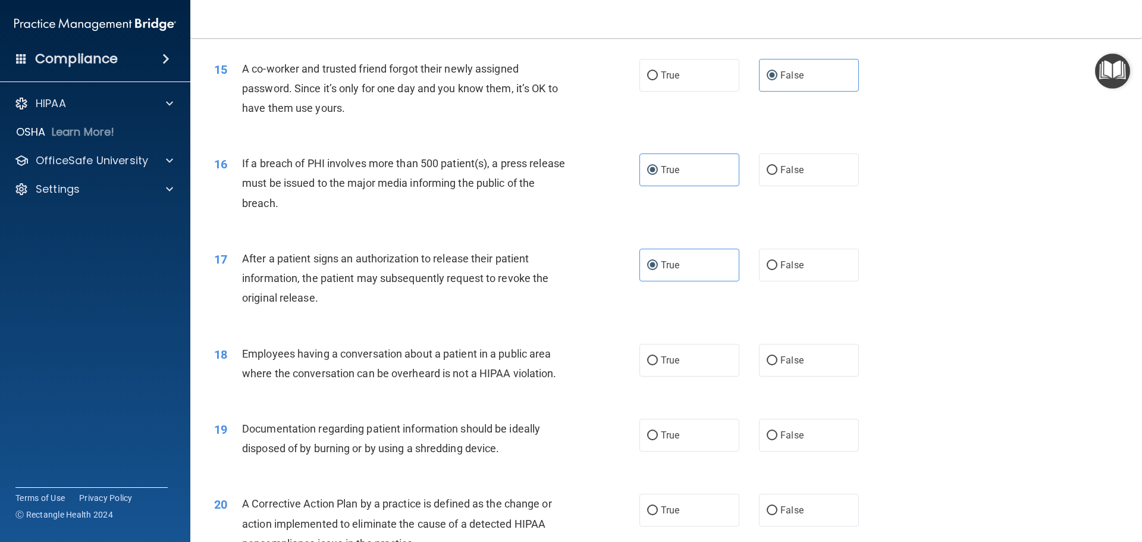
scroll to position [1250, 0]
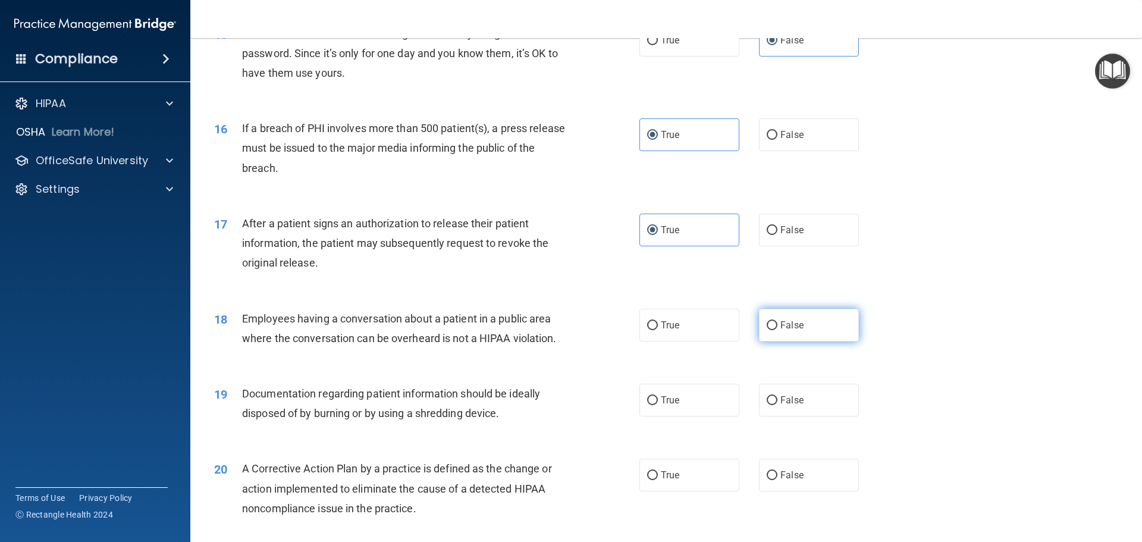
click at [767, 330] on input "False" at bounding box center [772, 325] width 11 height 9
radio input "true"
click at [661, 406] on span "True" at bounding box center [670, 399] width 18 height 11
click at [658, 405] on input "True" at bounding box center [652, 400] width 11 height 9
radio input "true"
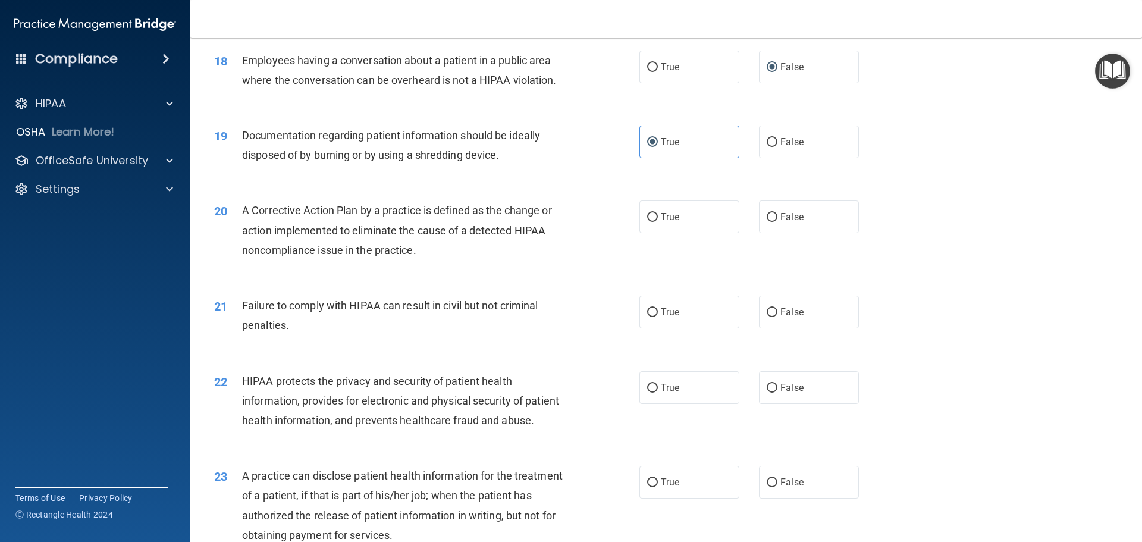
scroll to position [1441, 0]
